Goal: Task Accomplishment & Management: Manage account settings

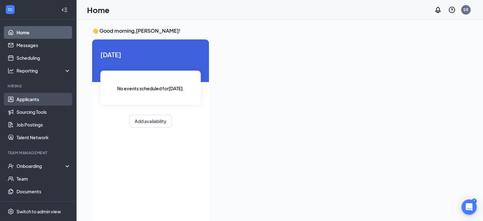
click at [35, 99] on link "Applicants" at bounding box center [44, 99] width 54 height 13
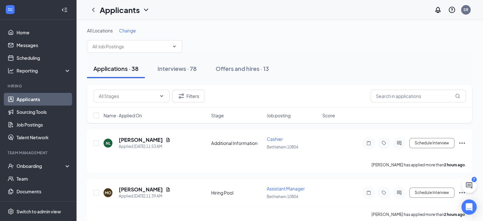
click at [112, 112] on span "Name · Applied On" at bounding box center [122, 115] width 38 height 6
click at [141, 139] on h5 "[PERSON_NAME]" at bounding box center [141, 139] width 44 height 7
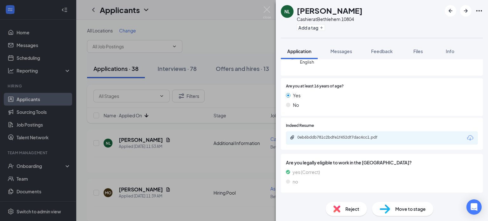
scroll to position [84, 0]
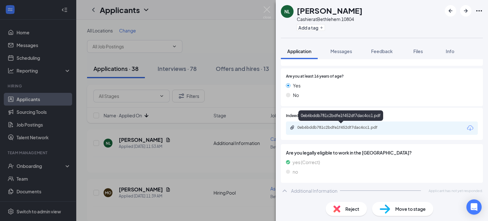
click at [336, 128] on div "0eb6bddb781c2bdfe1f452df7dac4cc1.pdf" at bounding box center [341, 127] width 89 height 5
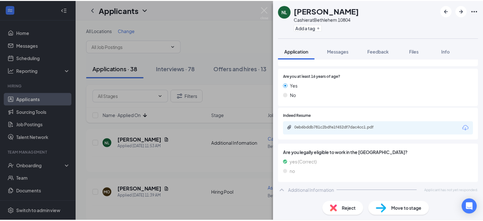
scroll to position [81, 0]
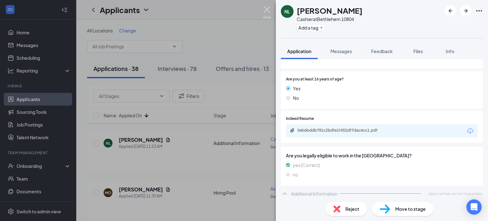
click at [266, 10] on img at bounding box center [267, 12] width 8 height 12
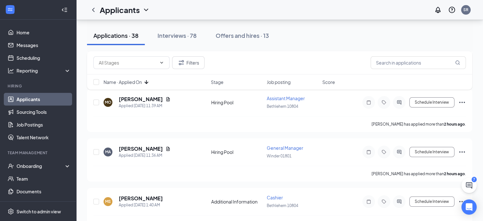
scroll to position [96, 0]
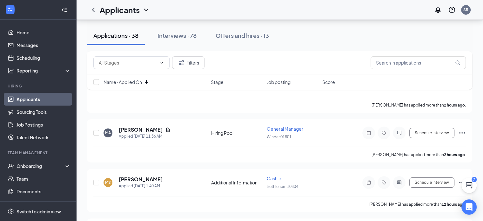
click at [266, 10] on div "Applicants SR" at bounding box center [279, 10] width 407 height 20
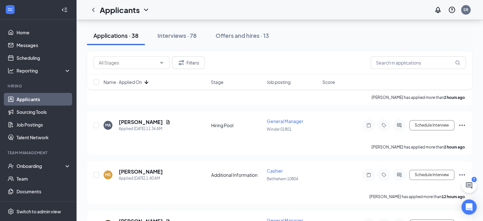
scroll to position [116, 0]
click at [266, 10] on div "Applicants SR" at bounding box center [279, 10] width 407 height 20
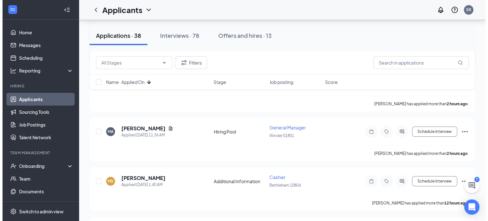
scroll to position [122, 0]
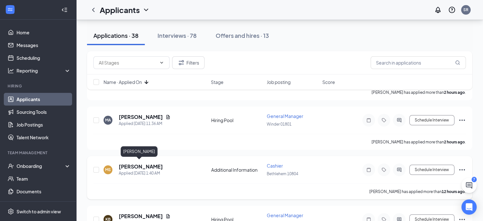
click at [129, 163] on h5 "[PERSON_NAME]" at bounding box center [141, 166] width 44 height 7
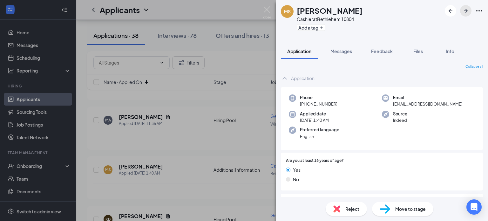
click at [466, 9] on icon "ArrowRight" at bounding box center [466, 11] width 8 height 8
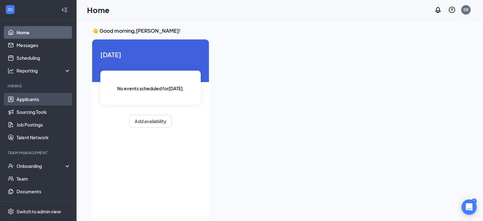
click at [38, 99] on link "Applicants" at bounding box center [44, 99] width 54 height 13
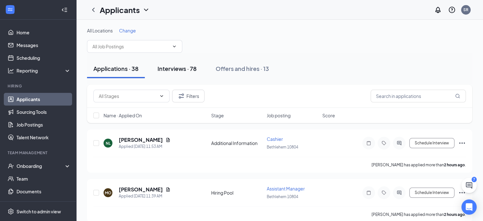
click at [172, 70] on div "Interviews · 78" at bounding box center [176, 68] width 39 height 8
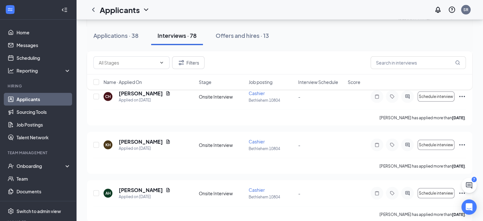
scroll to position [3668, 0]
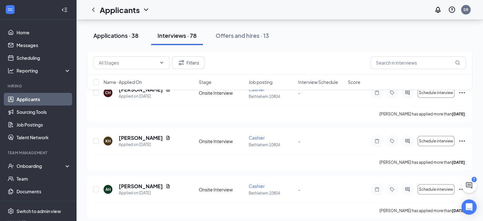
click at [116, 35] on div "Applications · 38" at bounding box center [115, 35] width 45 height 8
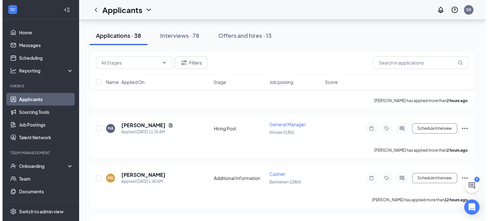
scroll to position [114, 0]
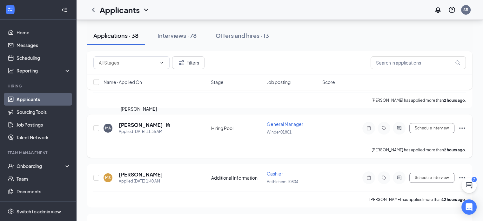
click at [130, 123] on h5 "[PERSON_NAME]" at bounding box center [141, 124] width 44 height 7
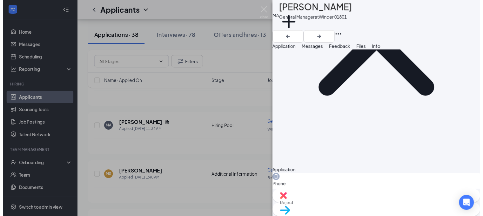
scroll to position [100, 0]
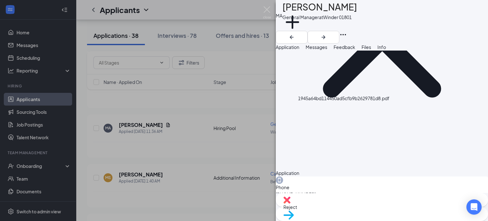
click at [268, 9] on img at bounding box center [267, 12] width 8 height 12
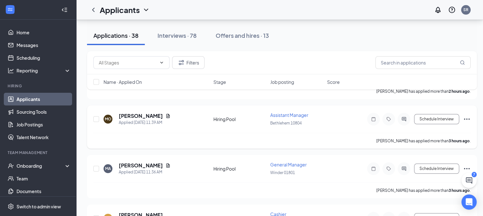
scroll to position [72, 3]
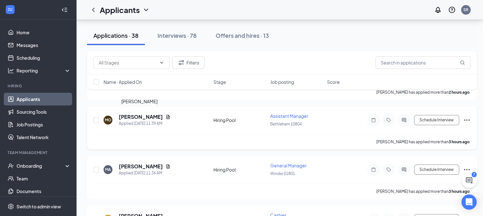
click at [131, 115] on h5 "[PERSON_NAME]" at bounding box center [141, 116] width 44 height 7
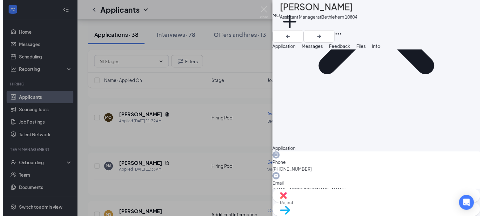
scroll to position [122, 0]
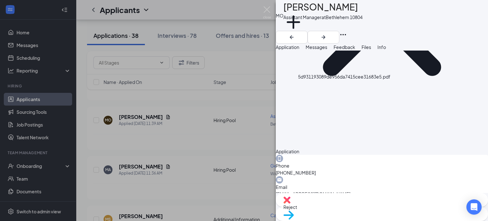
click at [346, 209] on span "Reject" at bounding box center [381, 206] width 197 height 7
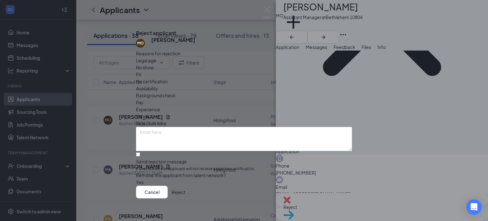
click at [160, 106] on span "Experience" at bounding box center [148, 109] width 24 height 7
click at [185, 190] on button "Reject" at bounding box center [178, 191] width 14 height 13
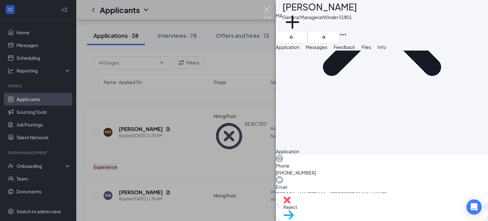
click at [266, 9] on img at bounding box center [267, 12] width 8 height 12
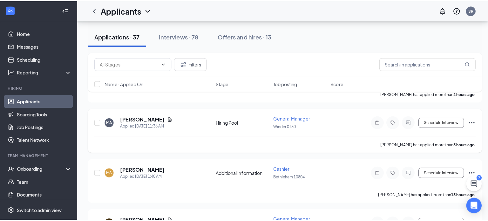
scroll to position [118, 0]
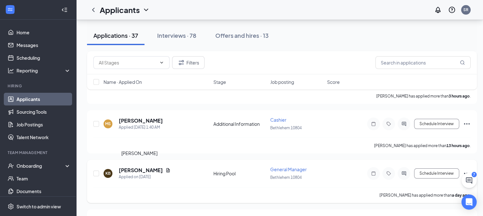
click at [129, 168] on h5 "[PERSON_NAME]" at bounding box center [141, 170] width 44 height 7
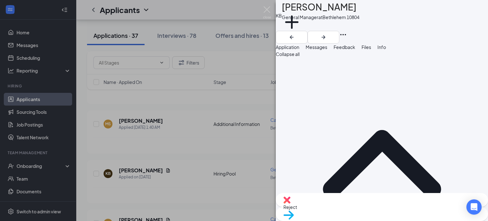
click at [327, 50] on span "Messages" at bounding box center [316, 47] width 22 height 6
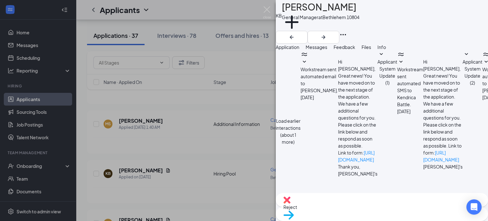
click at [294, 50] on span "Application" at bounding box center [287, 47] width 23 height 6
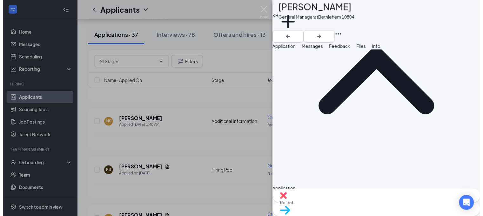
scroll to position [90, 0]
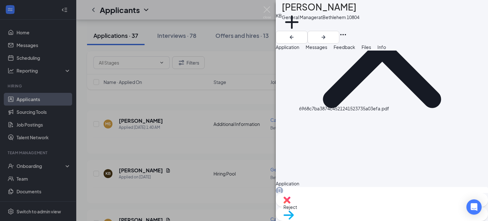
click at [266, 9] on img at bounding box center [267, 12] width 8 height 12
